Goal: Transaction & Acquisition: Purchase product/service

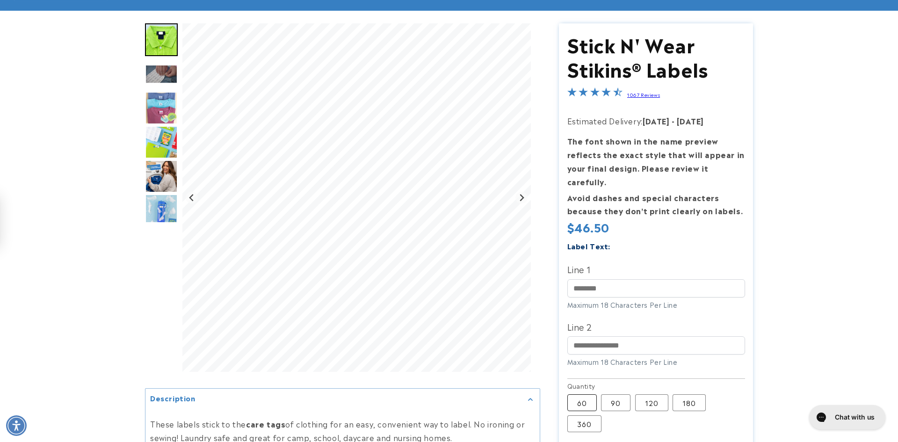
click at [589, 394] on label "60 Variant sold out or unavailable" at bounding box center [581, 402] width 29 height 17
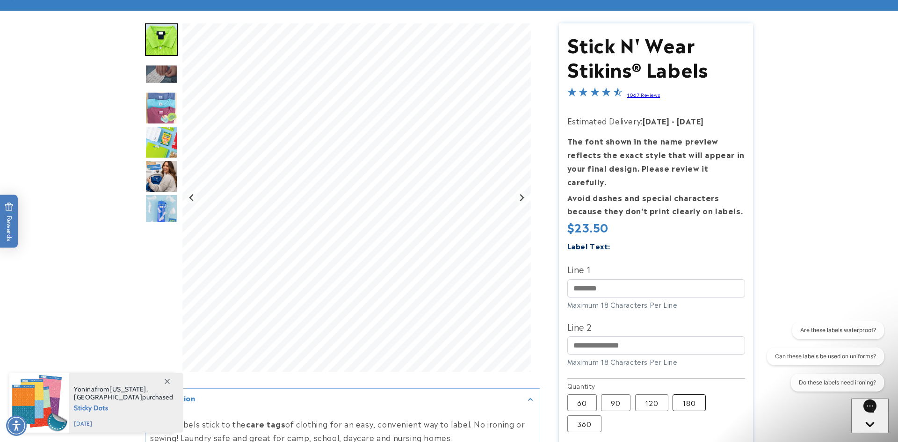
click at [687, 394] on label "180 Variant sold out or unavailable" at bounding box center [689, 402] width 33 height 17
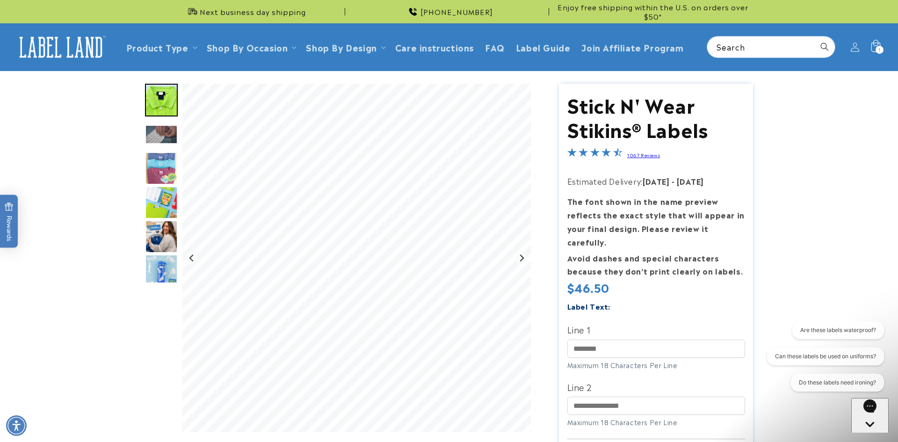
click at [874, 50] on icon at bounding box center [875, 47] width 22 height 22
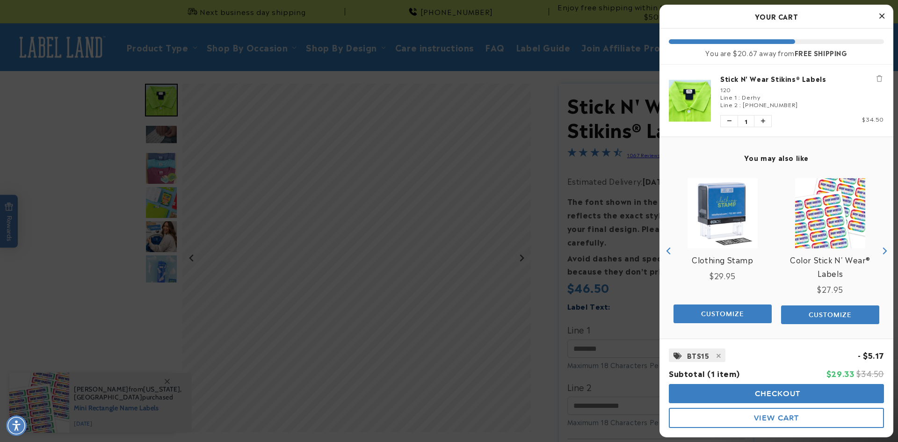
click at [611, 299] on div at bounding box center [449, 221] width 898 height 442
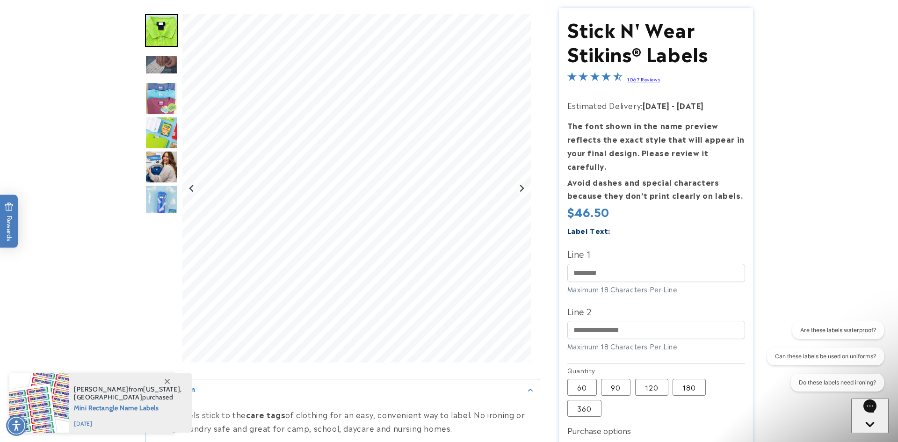
scroll to position [160, 0]
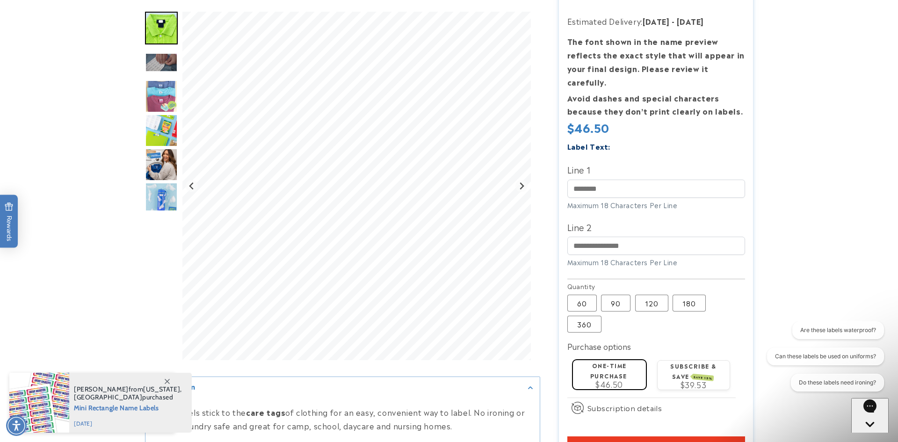
click at [597, 378] on span "$46.50" at bounding box center [610, 383] width 28 height 11
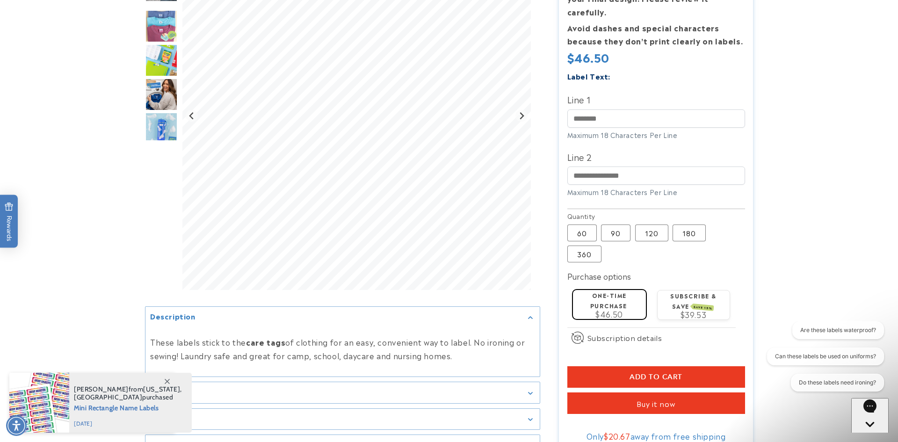
scroll to position [232, 0]
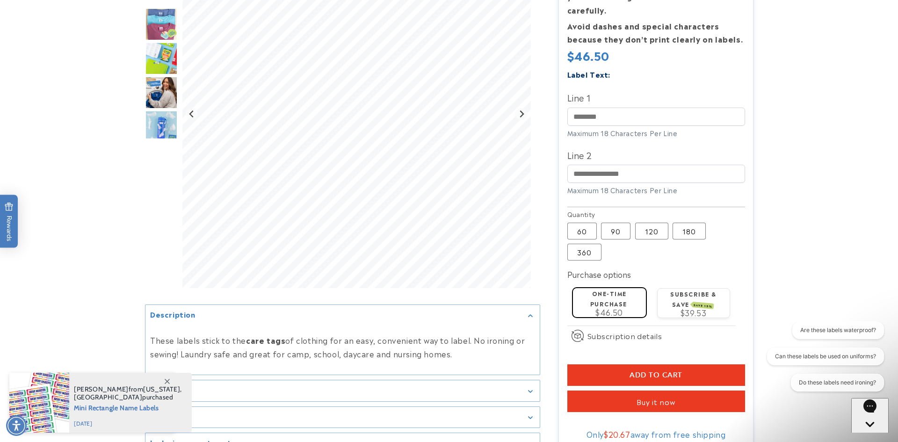
click at [606, 364] on button "Add to cart" at bounding box center [656, 375] width 178 height 22
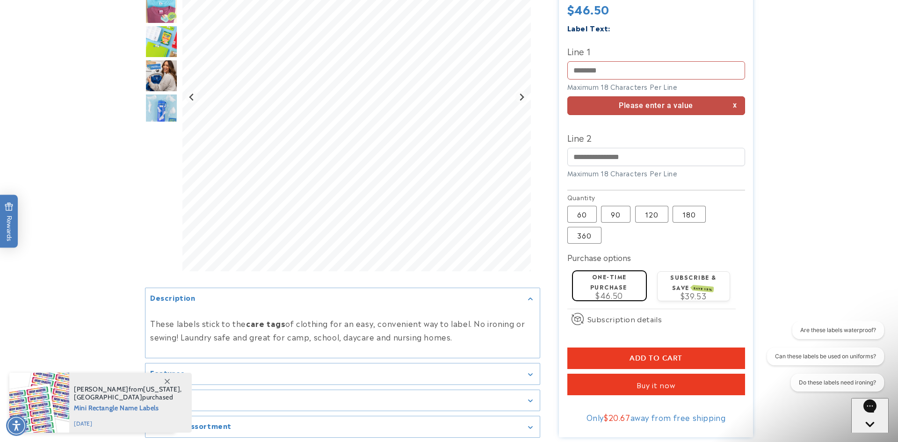
scroll to position [291, 0]
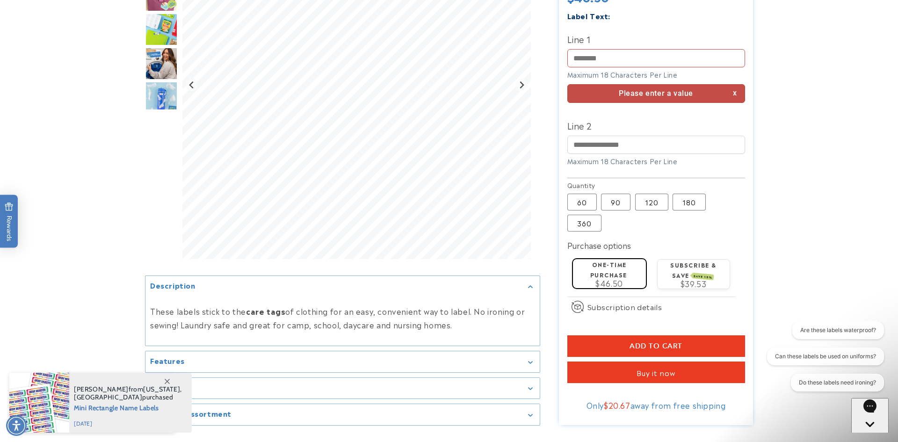
click at [648, 342] on button "Add to cart" at bounding box center [656, 346] width 178 height 22
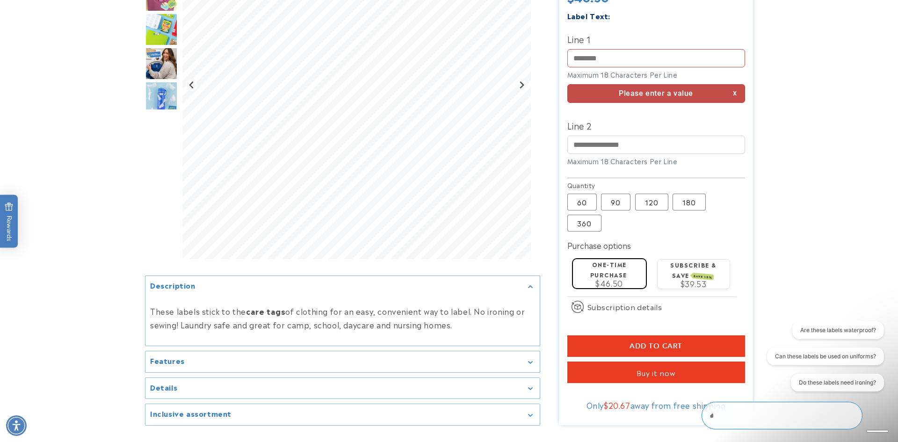
scroll to position [0, 0]
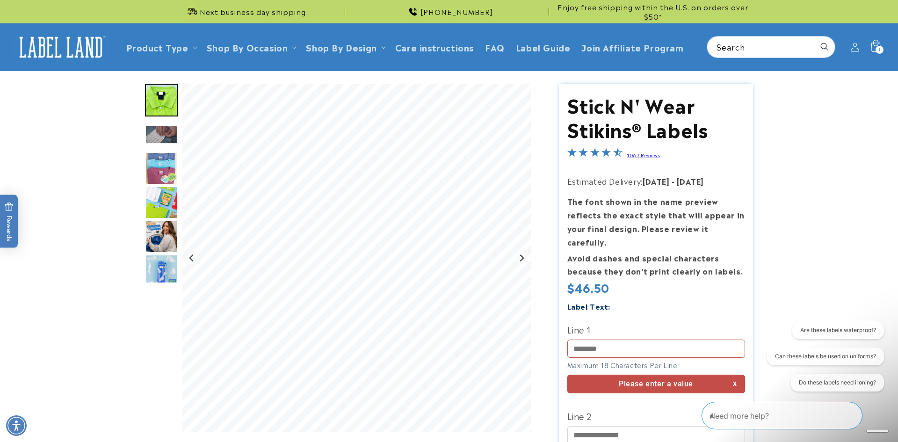
click at [877, 47] on div "1 1 item" at bounding box center [880, 50] width 8 height 8
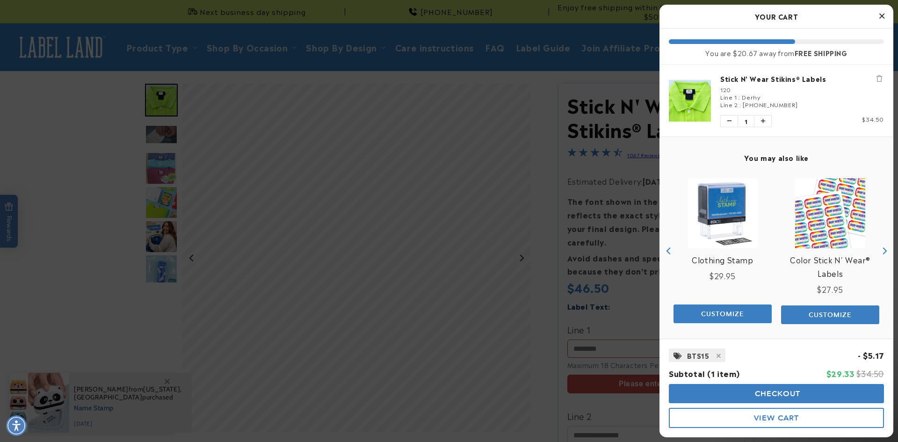
click at [818, 16] on h2 "Your Cart" at bounding box center [776, 16] width 215 height 14
click at [880, 76] on icon "Remove Stick N' Wear Stikins® Labels" at bounding box center [880, 78] width 6 height 7
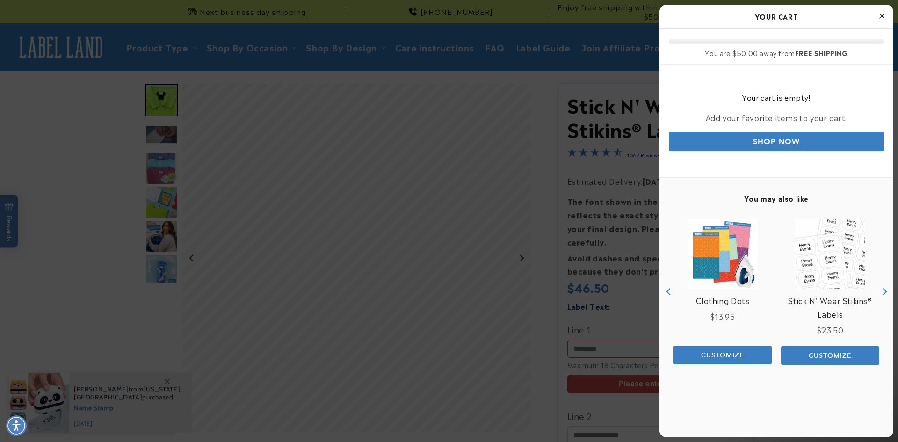
click at [882, 15] on icon "Close Cart" at bounding box center [881, 16] width 5 height 8
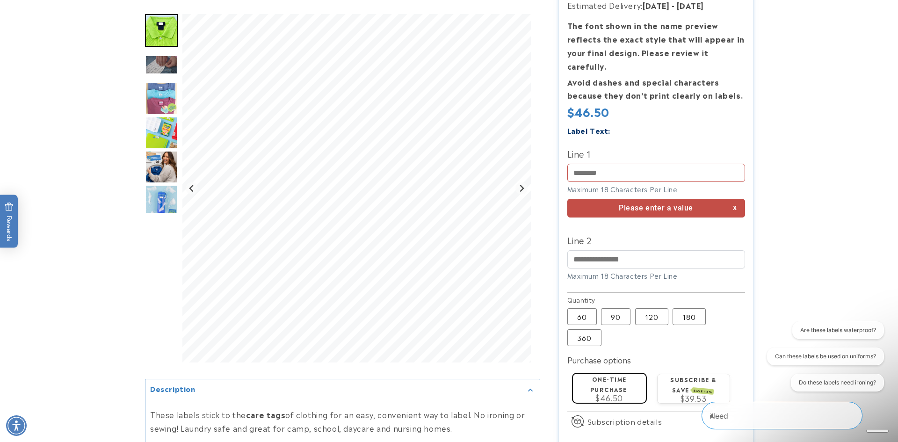
scroll to position [177, 0]
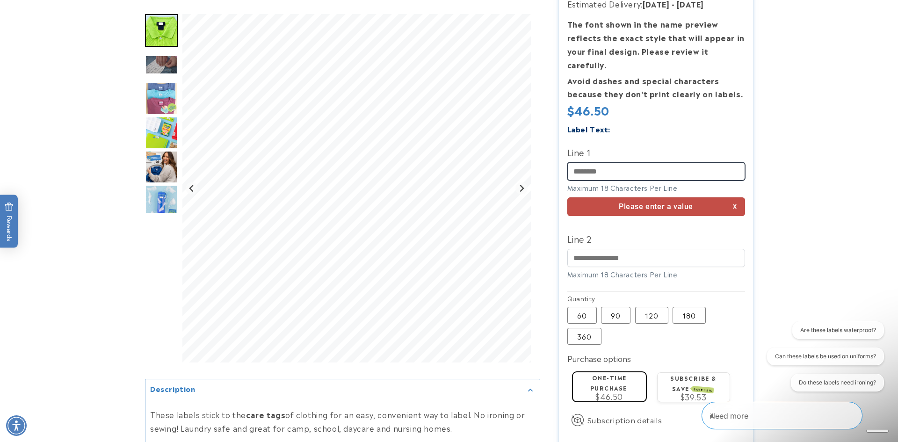
click at [641, 162] on input "Line 1" at bounding box center [656, 171] width 178 height 18
type input "*****"
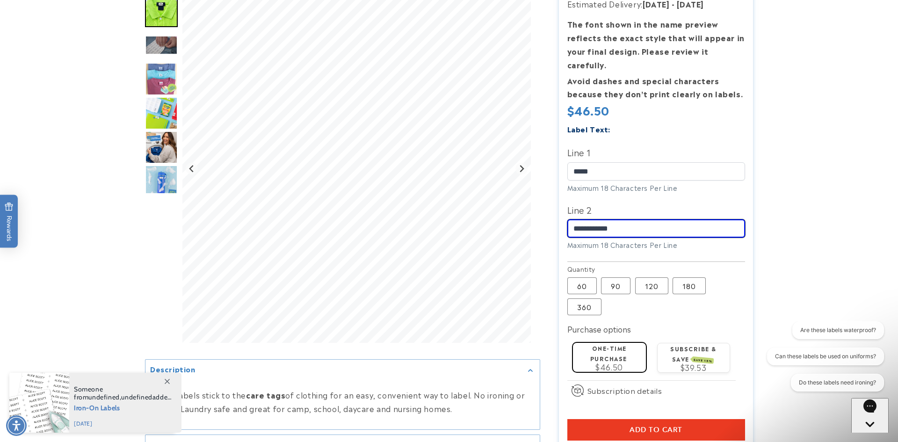
type input "**********"
click at [613, 361] on span "$46.50" at bounding box center [610, 366] width 28 height 11
click at [579, 419] on button "Add to cart" at bounding box center [656, 430] width 178 height 22
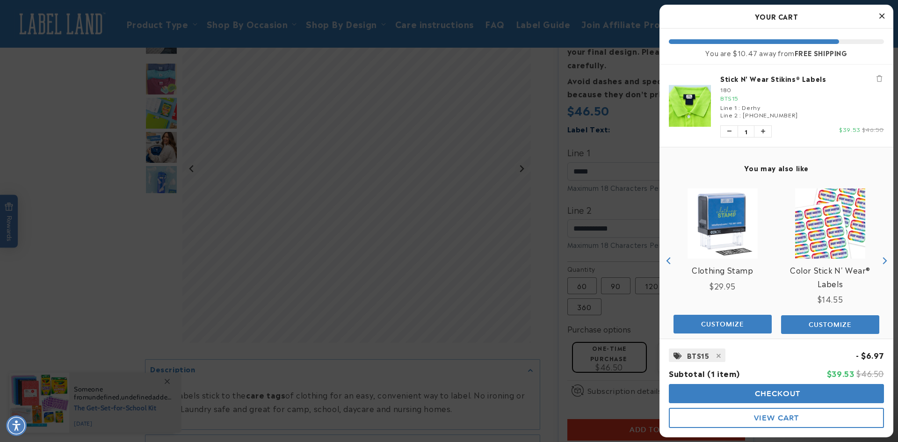
click at [781, 395] on span "Checkout" at bounding box center [777, 393] width 48 height 9
